Goal: Find specific page/section: Find specific page/section

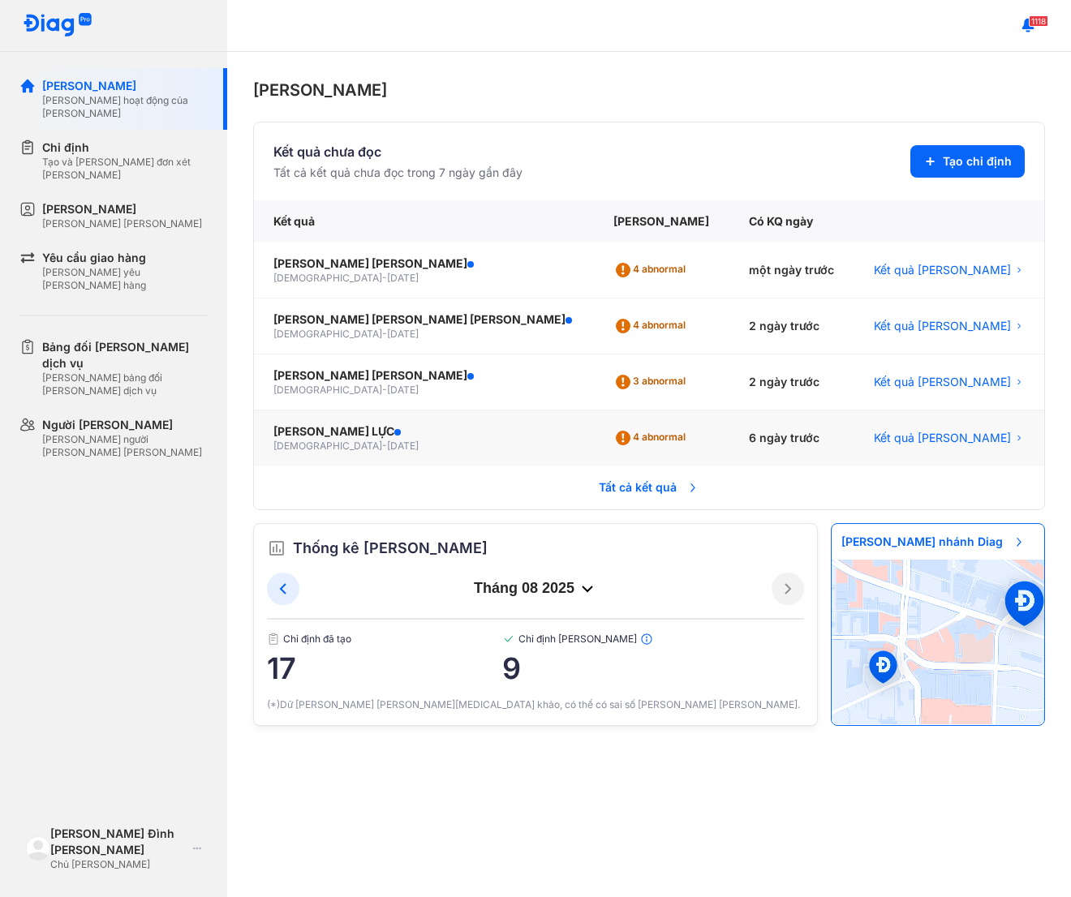
click at [548, 427] on div "[PERSON_NAME] LỰC [DEMOGRAPHIC_DATA] - [DATE]" at bounding box center [424, 438] width 340 height 56
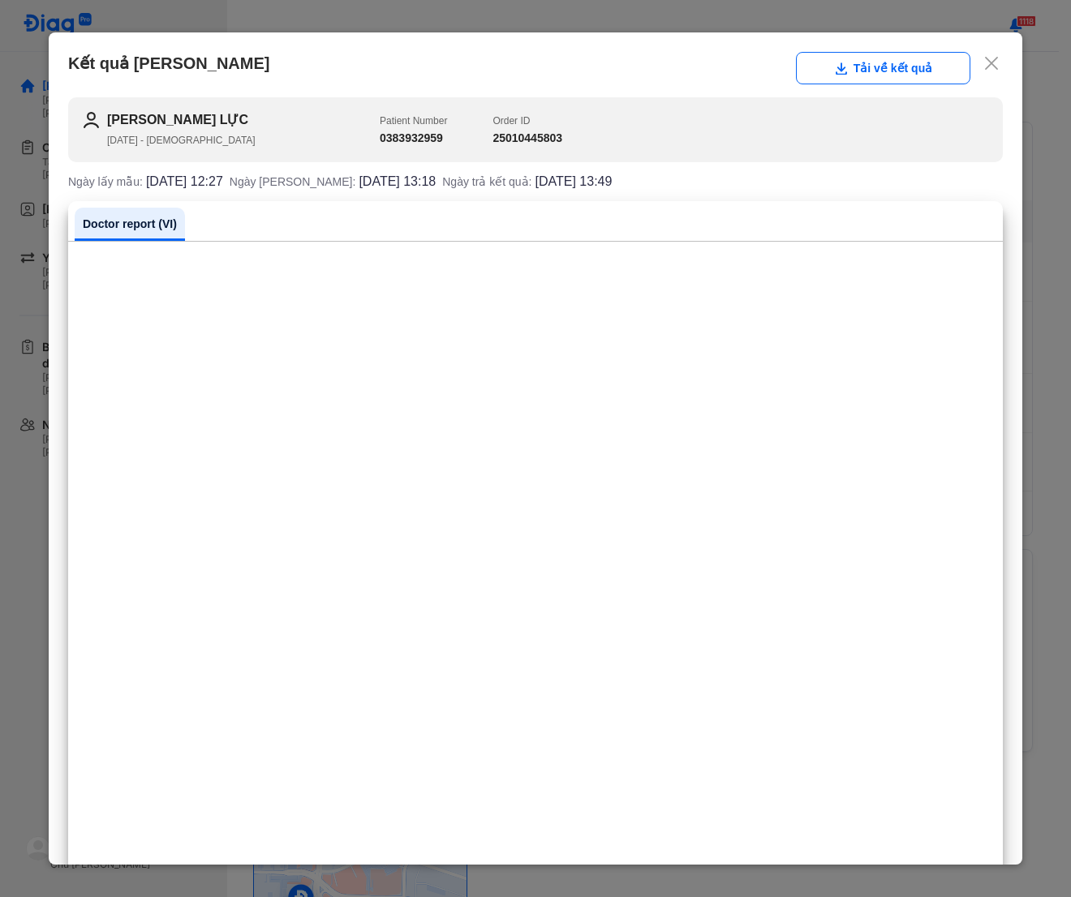
click at [983, 65] on icon at bounding box center [991, 63] width 16 height 16
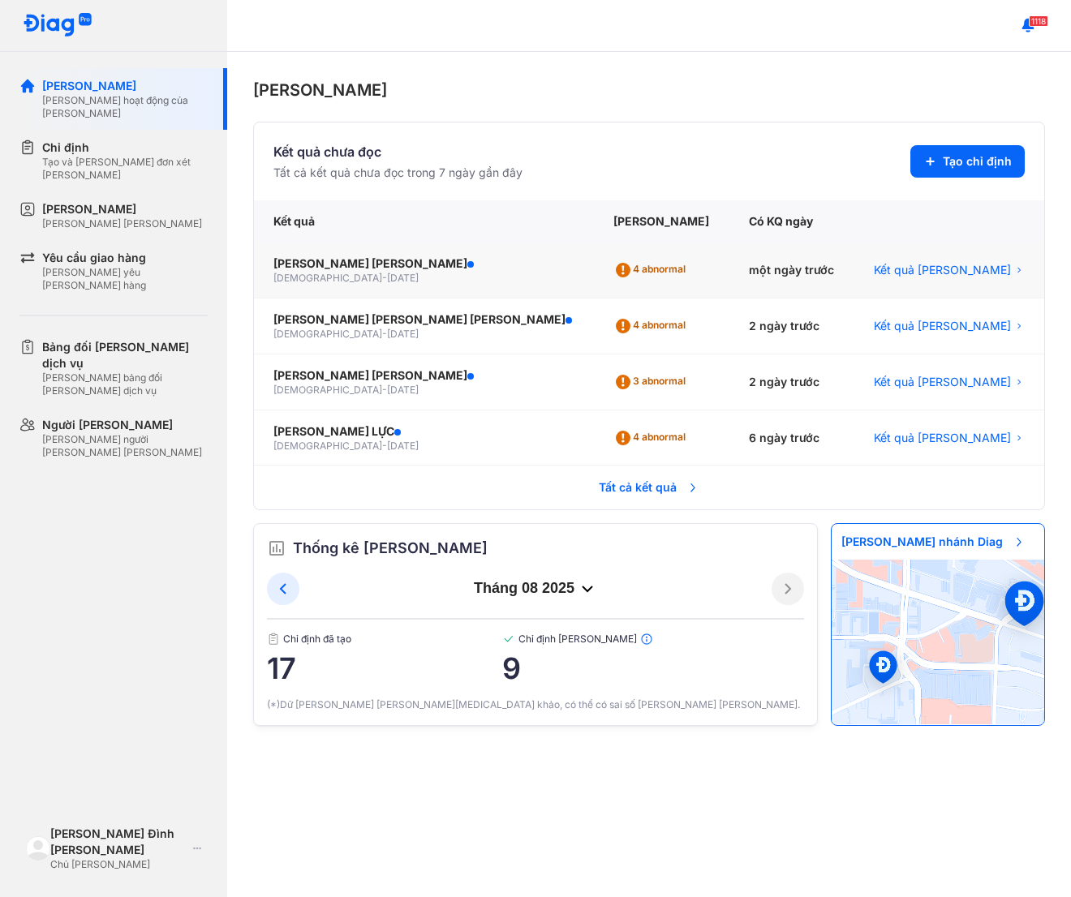
click at [445, 280] on div "[DEMOGRAPHIC_DATA] - [DATE]" at bounding box center [423, 278] width 301 height 13
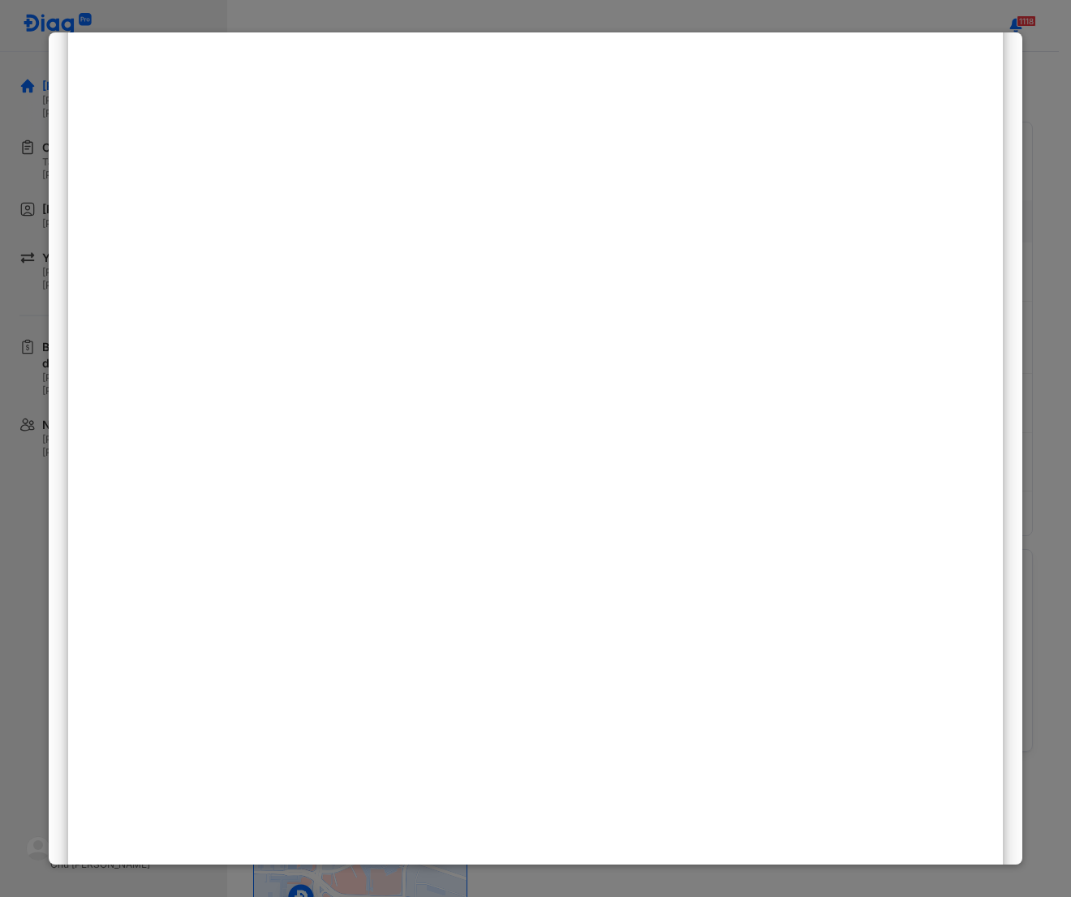
scroll to position [216, 0]
click at [991, 29] on div at bounding box center [535, 448] width 1071 height 897
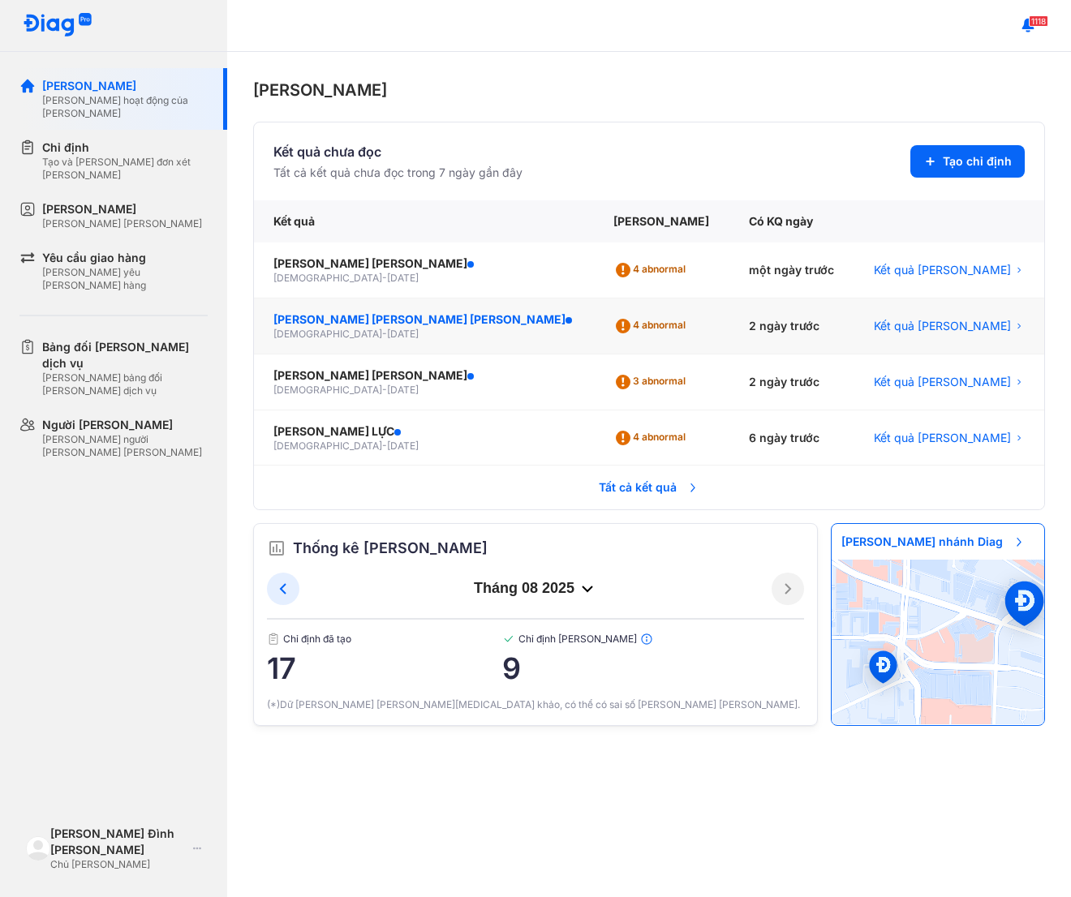
click at [508, 324] on div "NGUYỄN VÕ GIANG THÙY UYÊN" at bounding box center [423, 319] width 301 height 16
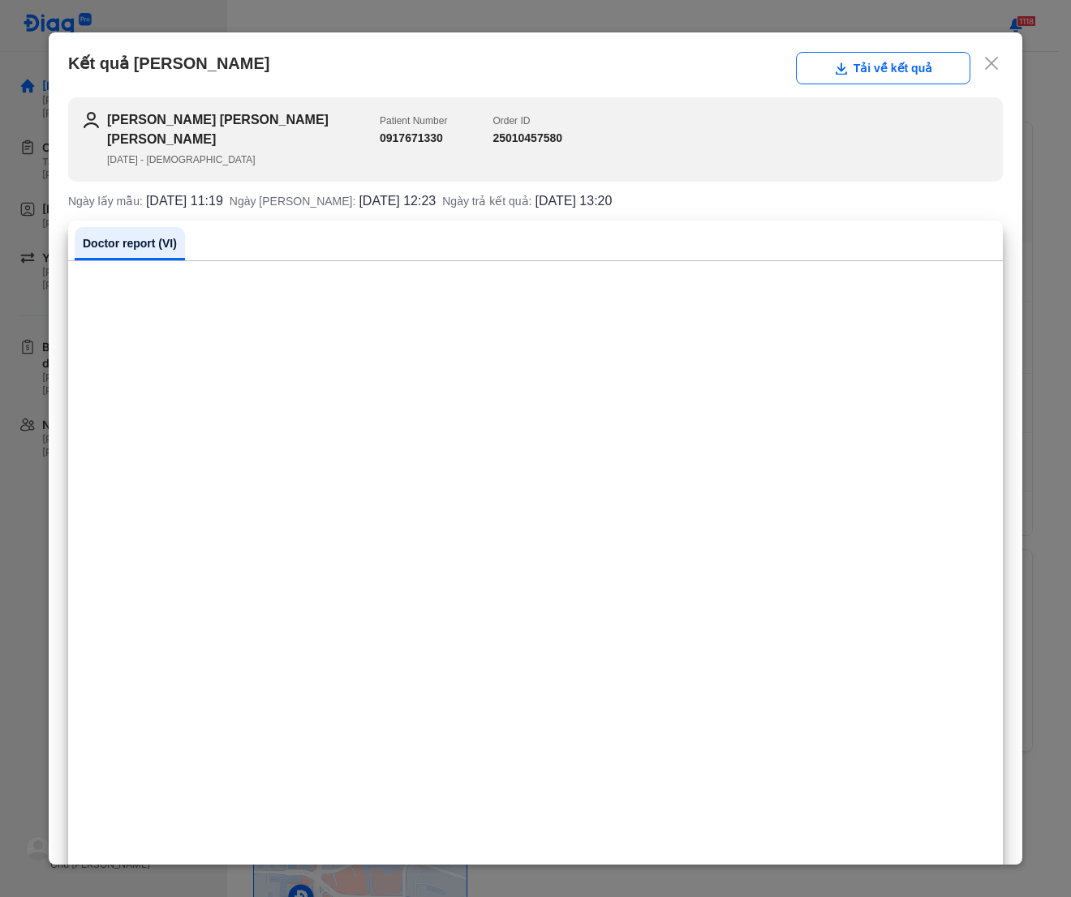
click at [983, 70] on icon at bounding box center [991, 63] width 16 height 16
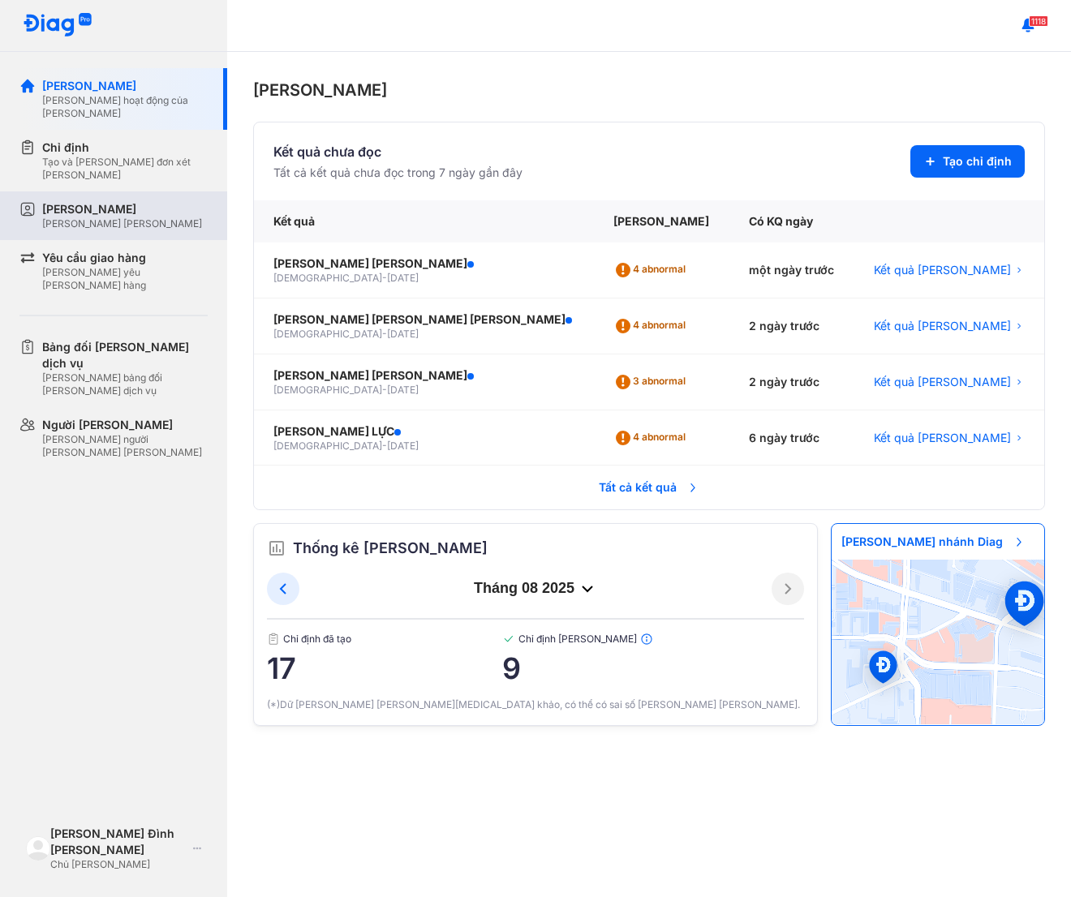
click at [97, 201] on div "[PERSON_NAME]" at bounding box center [122, 209] width 160 height 16
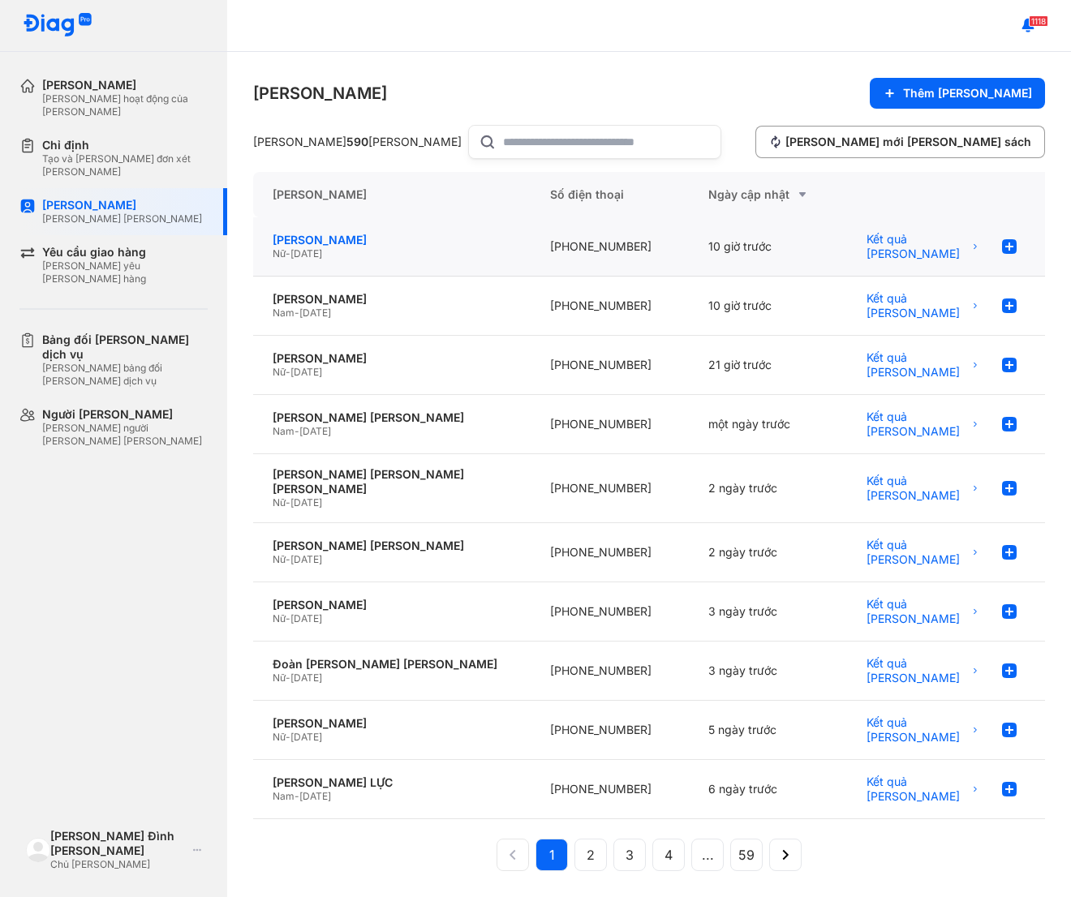
click at [287, 237] on div "[PERSON_NAME]" at bounding box center [392, 240] width 238 height 15
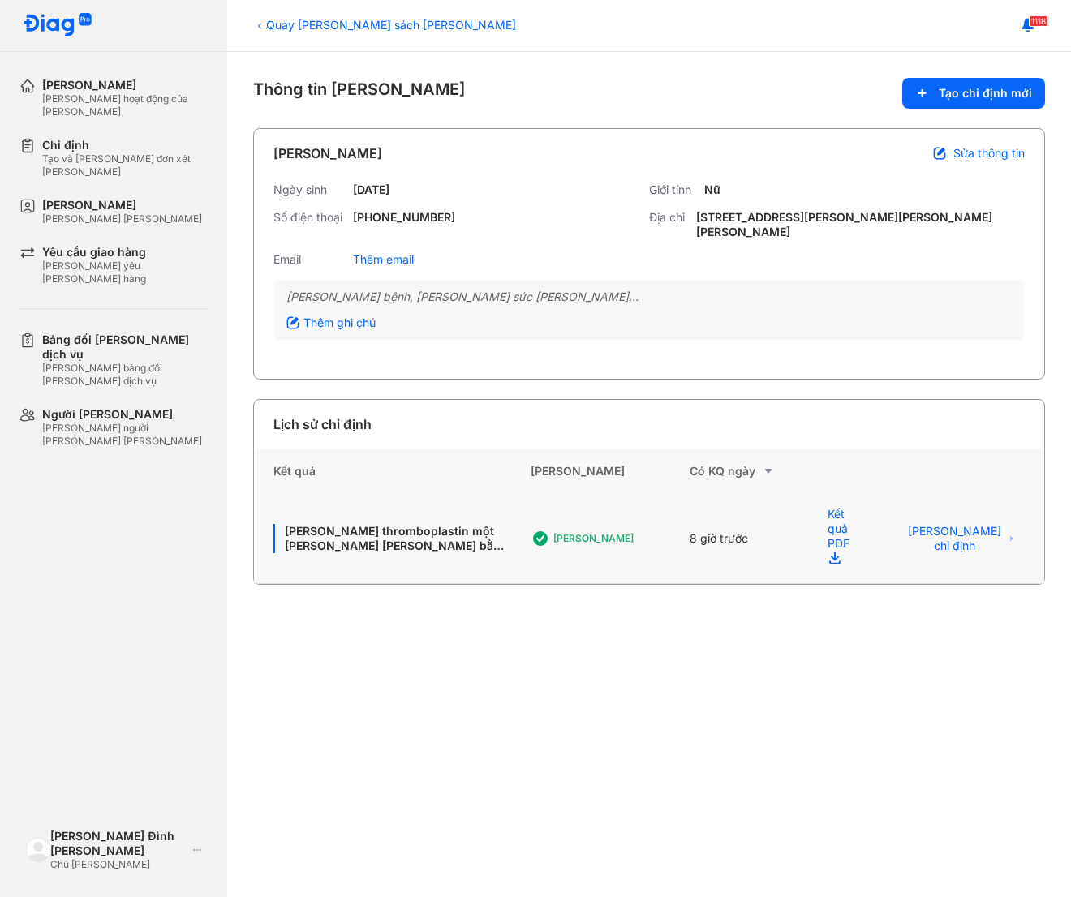
click at [581, 532] on div "[PERSON_NAME]" at bounding box center [618, 538] width 130 height 13
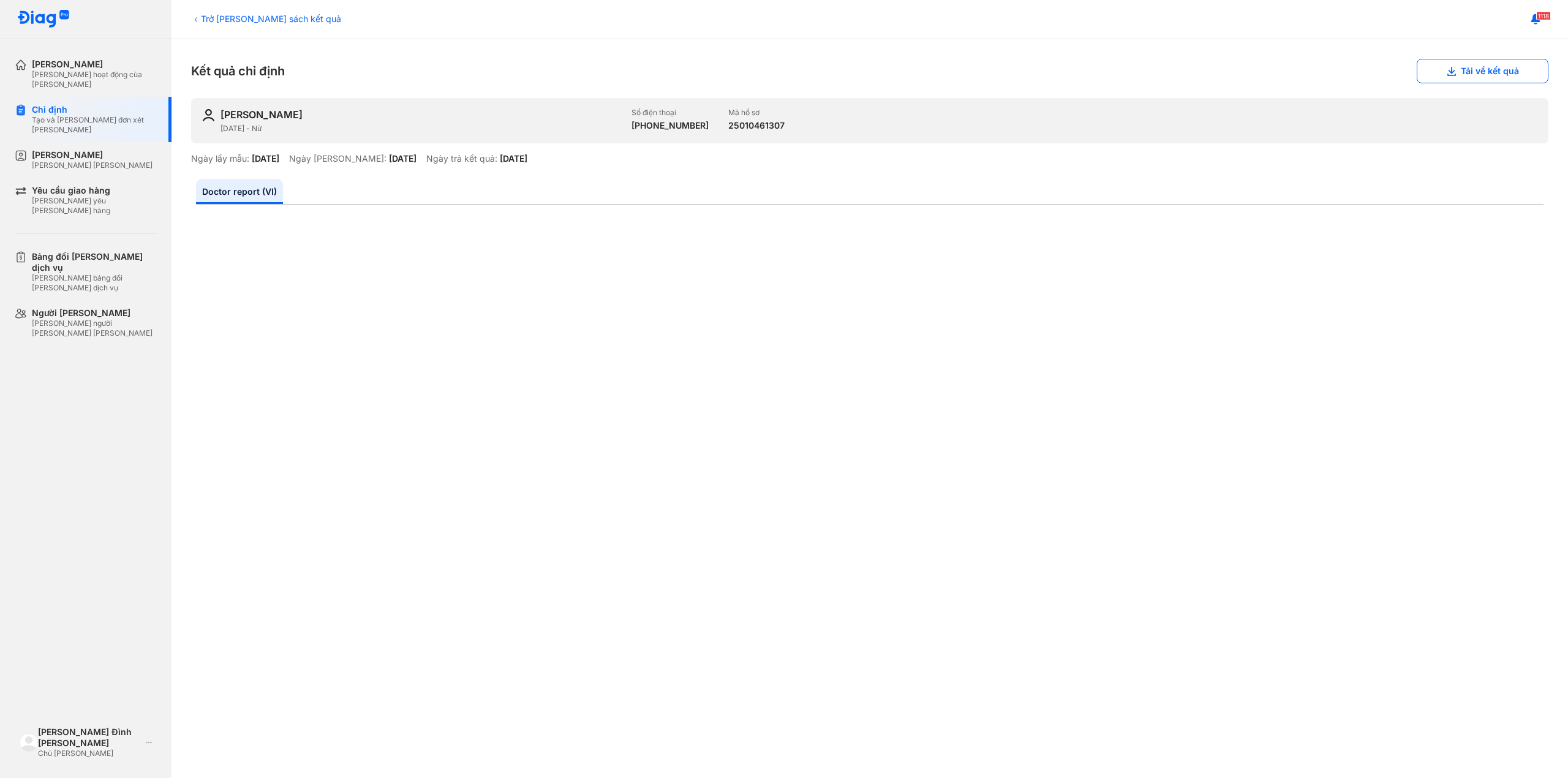
scroll to position [82, 0]
